Goal: Find specific page/section: Find specific page/section

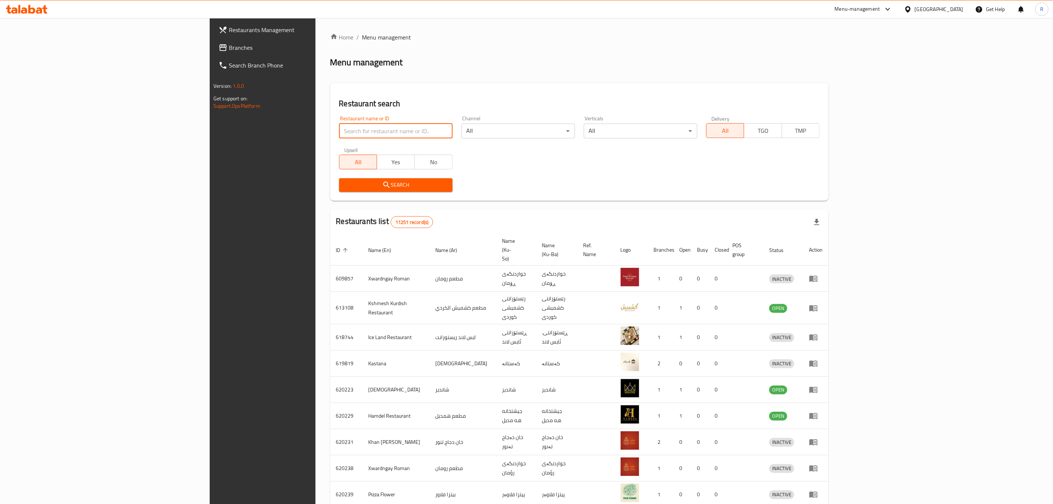
click at [339, 134] on input "search" at bounding box center [396, 131] width 114 height 15
type input "nova pi"
click at [345, 186] on span "Search" at bounding box center [396, 184] width 102 height 9
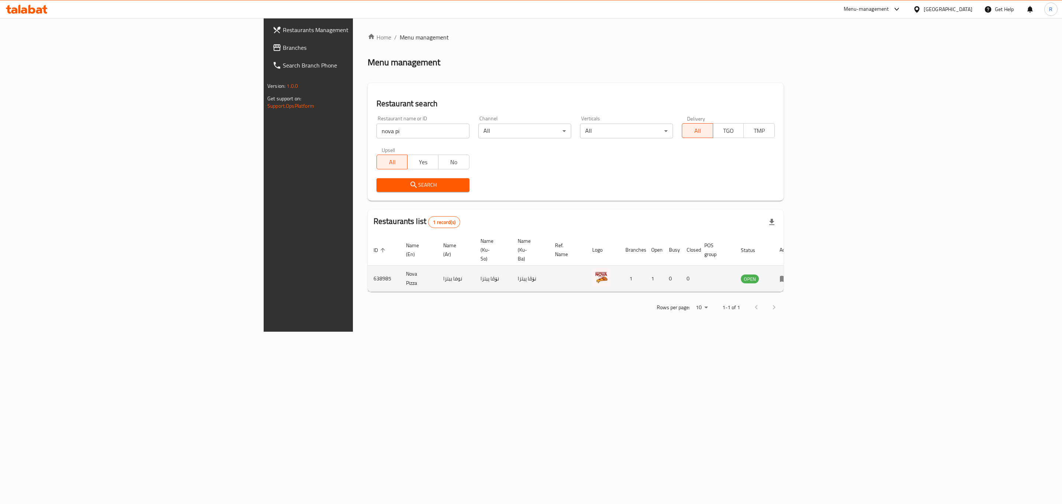
click at [788, 274] on icon "enhanced table" at bounding box center [783, 278] width 9 height 9
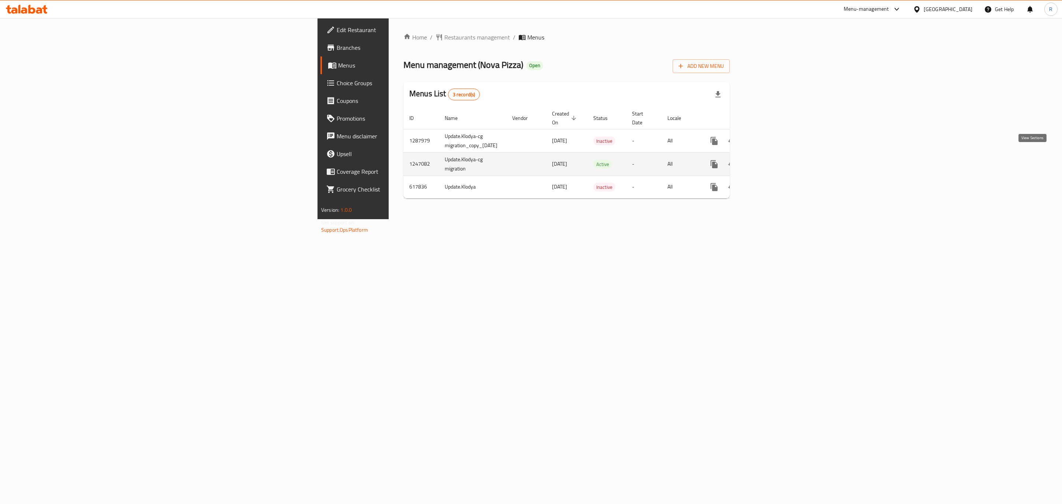
click at [772, 160] on icon "enhanced table" at bounding box center [767, 164] width 9 height 9
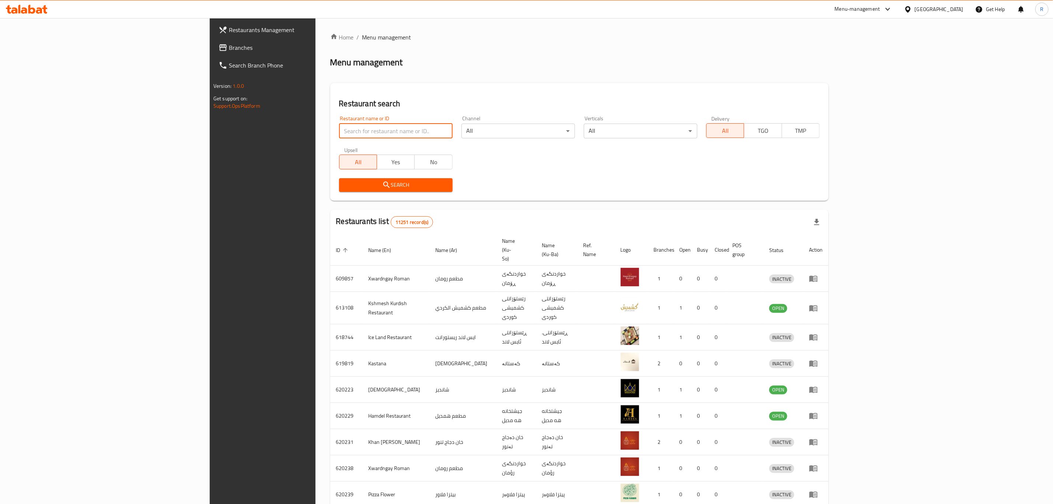
click at [339, 129] on input "search" at bounding box center [396, 131] width 114 height 15
type input "nova ic"
click at [345, 181] on span "Search" at bounding box center [396, 184] width 102 height 9
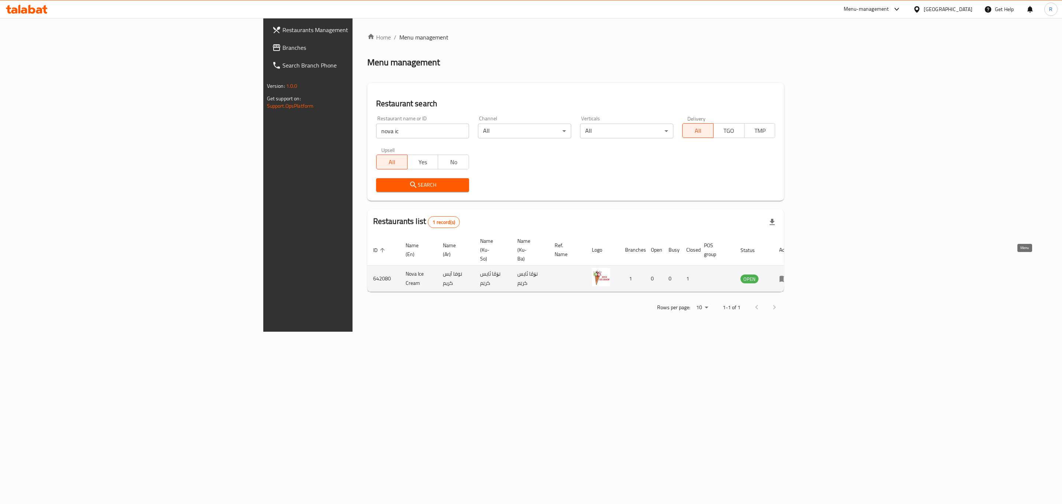
click at [788, 274] on icon "enhanced table" at bounding box center [783, 278] width 9 height 9
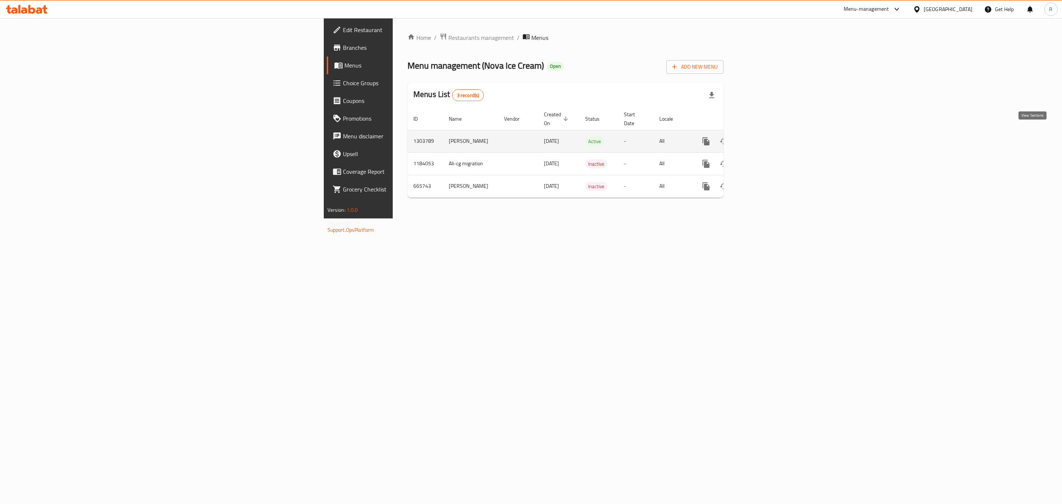
click at [762, 138] on icon "enhanced table" at bounding box center [759, 141] width 7 height 7
